Goal: Information Seeking & Learning: Learn about a topic

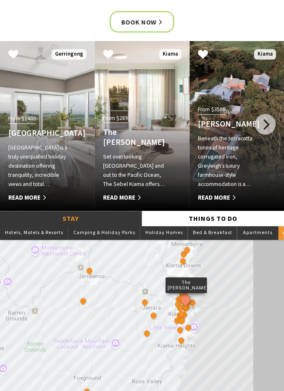
scroll to position [462, 0]
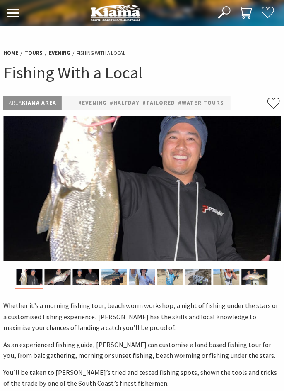
click at [216, 328] on p "Whether it’s a morning fishing tour, beach worm workshop, a night of fishing un…" at bounding box center [142, 316] width 278 height 33
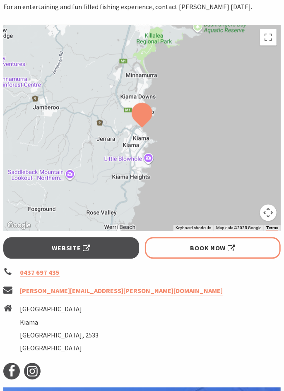
scroll to position [396, 0]
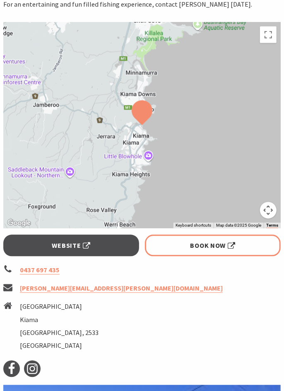
click at [91, 251] on span "Website" at bounding box center [71, 245] width 39 height 11
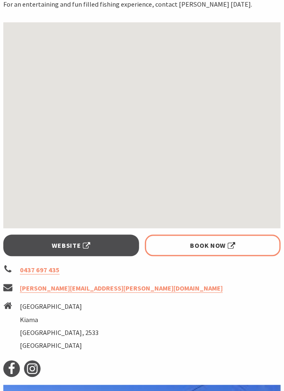
scroll to position [396, 0]
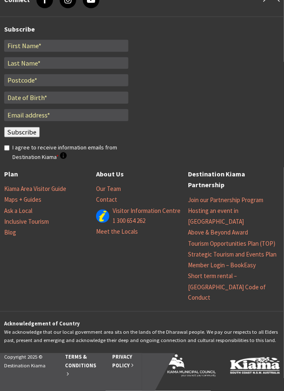
scroll to position [1345, 0]
click at [34, 204] on link "Maps + Guides" at bounding box center [22, 199] width 37 height 8
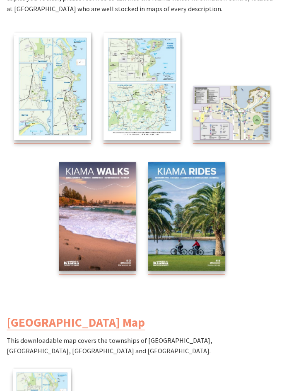
scroll to position [151, 0]
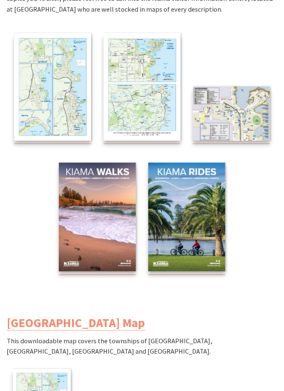
click at [152, 121] on img at bounding box center [142, 86] width 77 height 107
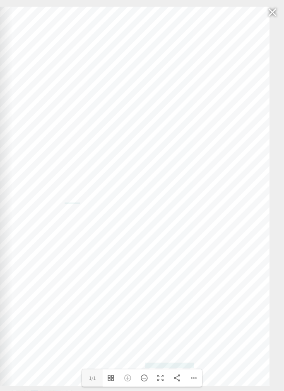
click at [155, 77] on div "Web: [DOMAIN_NAME] [DOMAIN_NAME]" at bounding box center [133, 196] width 273 height 379
click at [160, 75] on div "Web: www.kiama.com.au www.cartodraft.com.au" at bounding box center [133, 196] width 273 height 379
click at [156, 118] on div "Web: www.kiama.com.au www.cartodraft.com.au" at bounding box center [133, 197] width 273 height 379
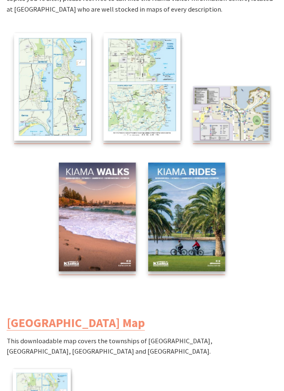
click at [236, 141] on img at bounding box center [231, 113] width 77 height 54
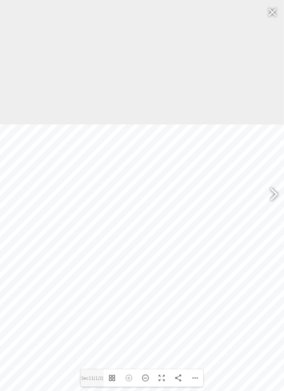
click at [126, 165] on div at bounding box center [110, 258] width 379 height 268
